Goal: Task Accomplishment & Management: Manage account settings

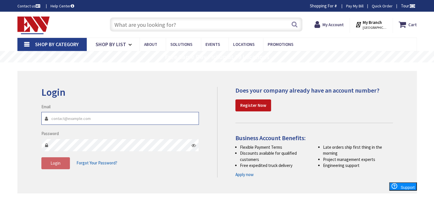
type input "estimating@ehaberlielectric.com"
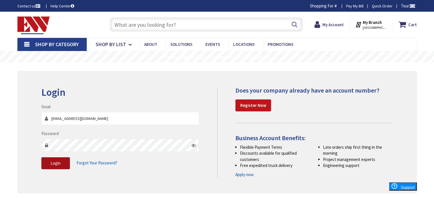
click at [63, 165] on button "Login" at bounding box center [55, 164] width 29 height 12
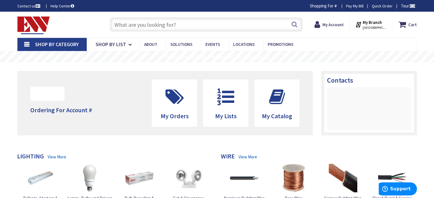
click at [169, 21] on input "text" at bounding box center [206, 24] width 193 height 14
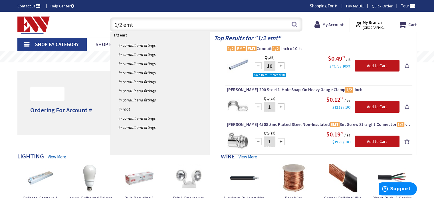
drag, startPoint x: 106, startPoint y: 21, endPoint x: 91, endPoint y: 19, distance: 15.5
click at [91, 19] on div "Toggle Nav 1/2 emt 1/2 emt Search Cart My Cart Close" at bounding box center [217, 24] width 408 height 19
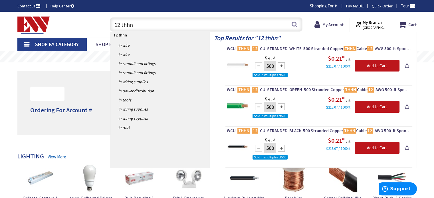
drag, startPoint x: 122, startPoint y: 27, endPoint x: 84, endPoint y: 26, distance: 38.0
click at [84, 26] on div "Toggle Nav 12 thhn 12 thhn Search Cart My Cart Close" at bounding box center [217, 24] width 408 height 19
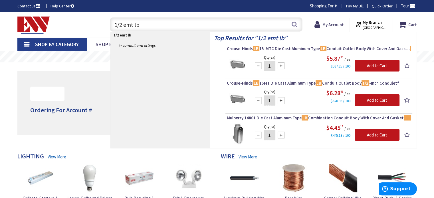
type input "1/2 emt lb"
